Goal: Task Accomplishment & Management: Manage account settings

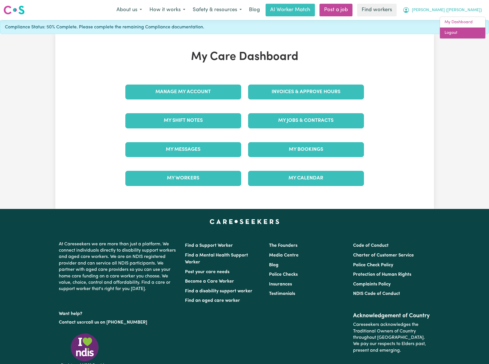
click at [456, 33] on link "Logout" at bounding box center [462, 33] width 45 height 11
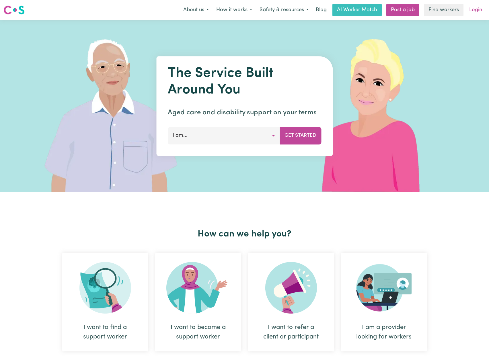
click at [472, 9] on link "Login" at bounding box center [476, 10] width 20 height 13
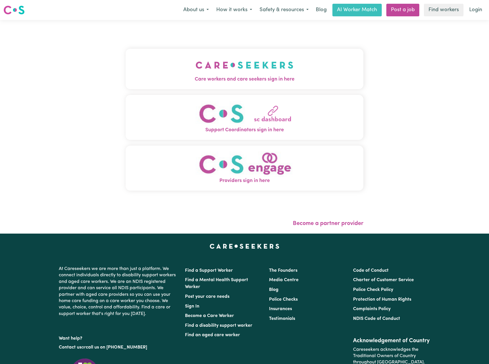
click at [196, 57] on img "Care workers and care seekers sign in here" at bounding box center [245, 65] width 98 height 21
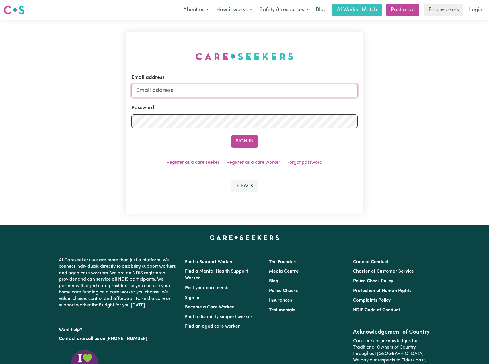
click at [220, 92] on input "Email address" at bounding box center [244, 91] width 226 height 14
drag, startPoint x: 213, startPoint y: 90, endPoint x: 211, endPoint y: 95, distance: 5.3
click at [213, 90] on input "Email address" at bounding box center [244, 91] width 226 height 14
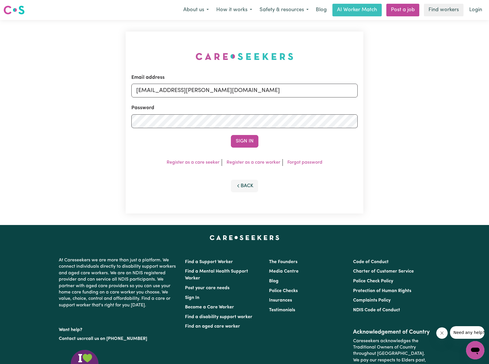
drag, startPoint x: 165, startPoint y: 90, endPoint x: 254, endPoint y: 107, distance: 90.1
click at [253, 96] on input "[EMAIL_ADDRESS][PERSON_NAME][DOMAIN_NAME]" at bounding box center [244, 91] width 226 height 14
type input "[EMAIL_ADDRESS][DOMAIN_NAME]"
click at [241, 137] on button "Sign In" at bounding box center [245, 141] width 28 height 13
